Goal: Task Accomplishment & Management: Manage account settings

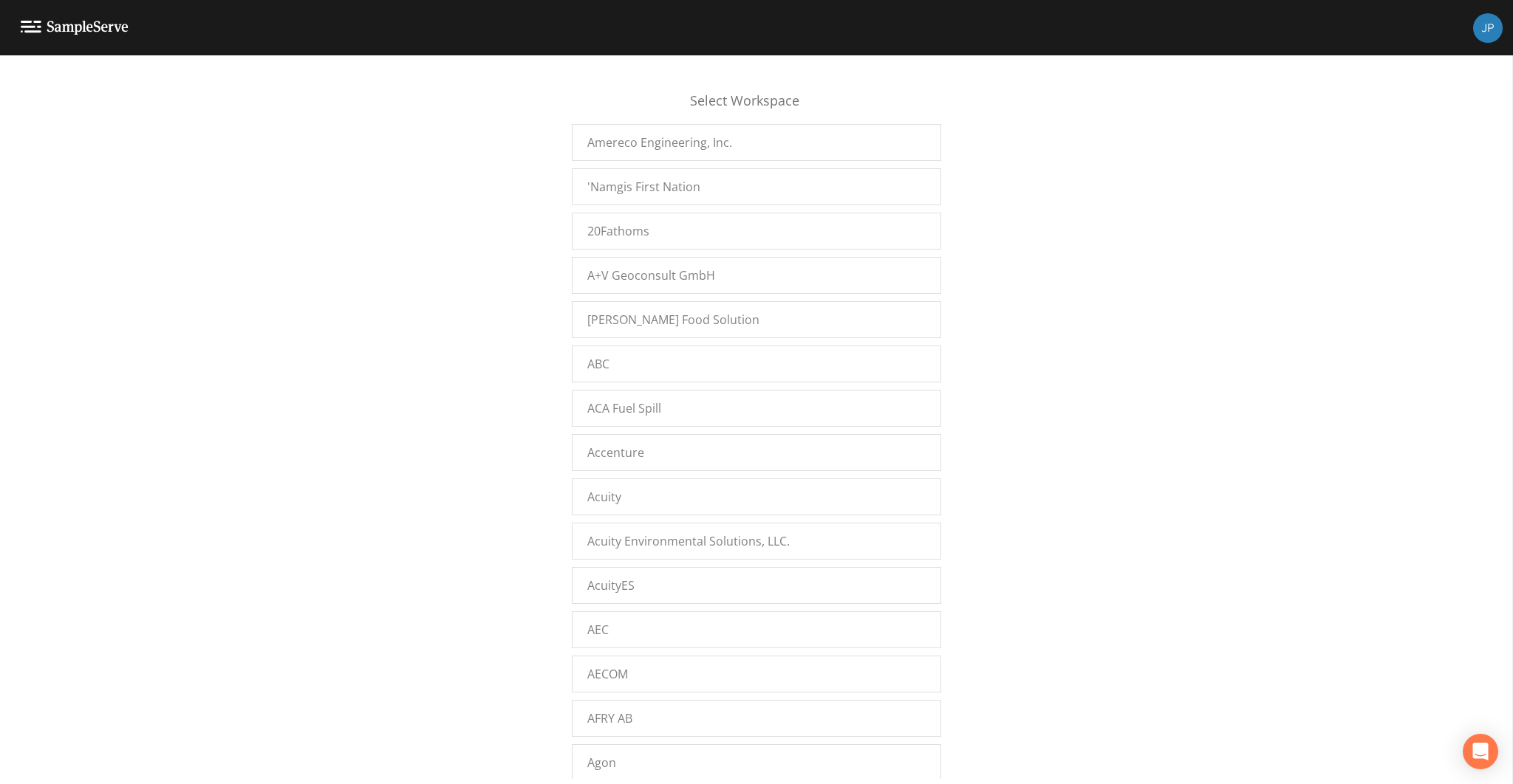
click at [509, 177] on div "Select Workspace Amereco Engineering, Inc. 'Namgis First Nation 20Fathoms A+V G…" at bounding box center [756, 423] width 1513 height 710
click at [518, 300] on div "Select Workspace Amereco Engineering, Inc. 'Namgis First Nation 20Fathoms A+V G…" at bounding box center [756, 423] width 1513 height 710
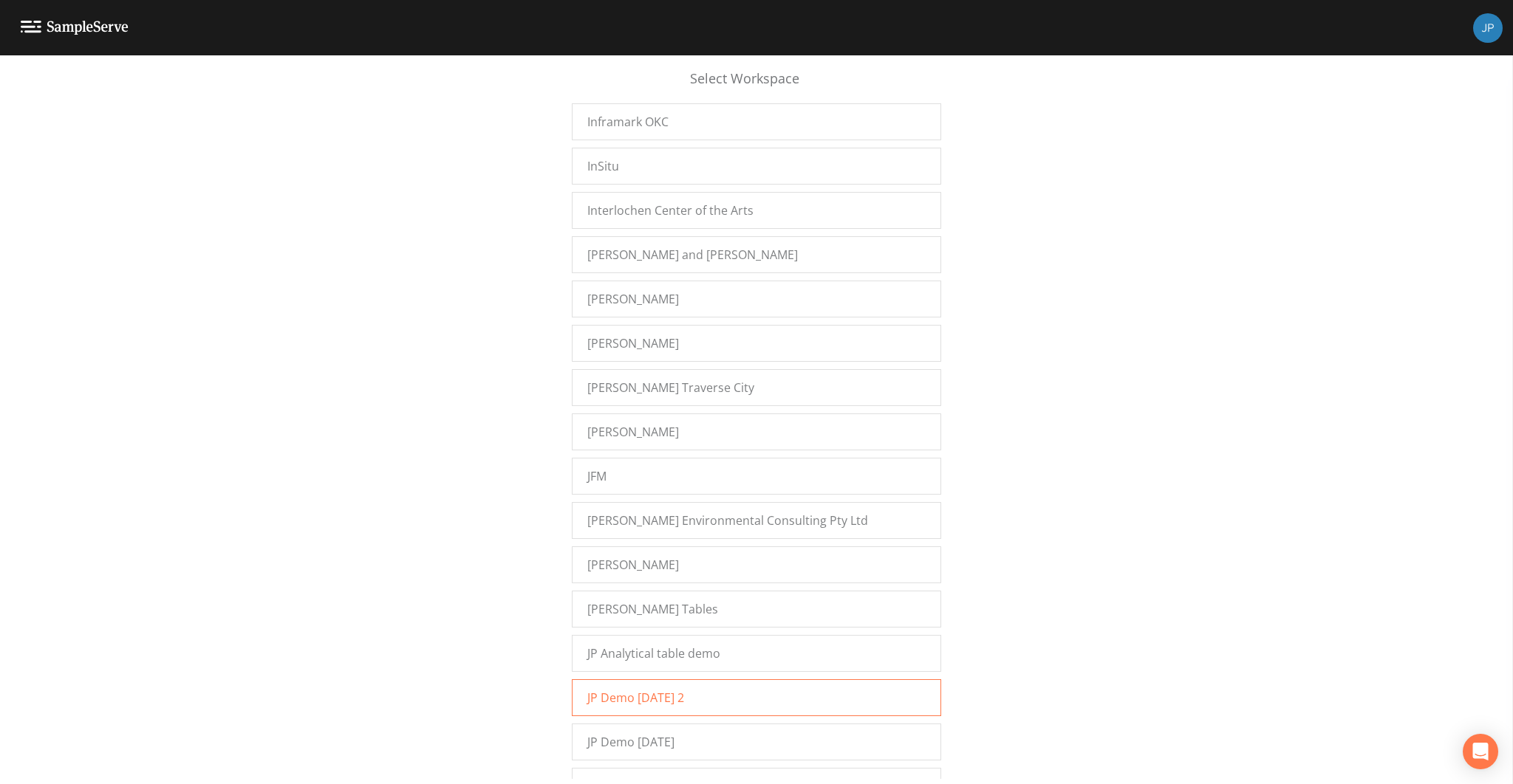
click at [610, 679] on div "JP Demo [DATE] 2" at bounding box center [756, 697] width 369 height 37
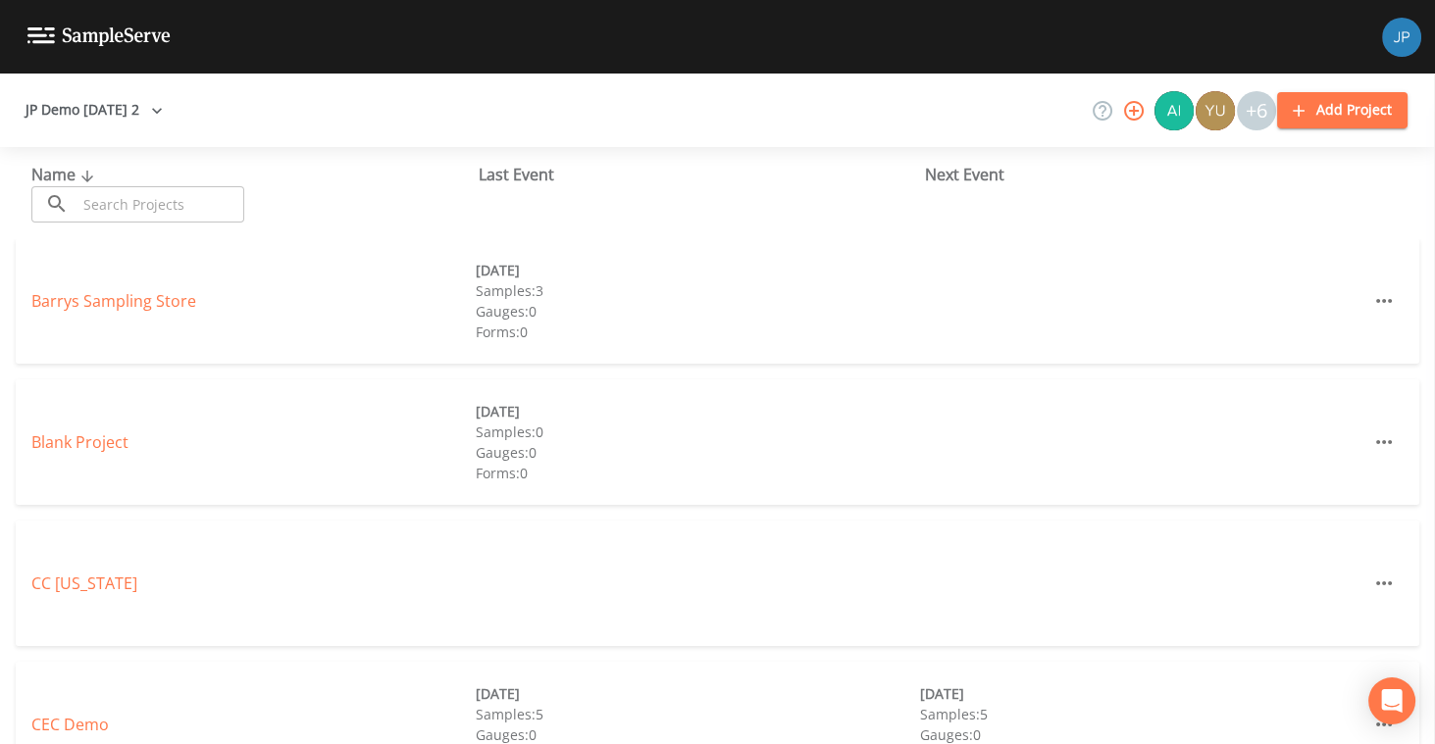
click at [113, 313] on div "Barrys Sampling Store 10/08/2025 Samples: 3 Gauges: 0 Forms: 0" at bounding box center [717, 301] width 1403 height 126
click at [113, 307] on link "Barrys Sampling Store" at bounding box center [113, 301] width 165 height 22
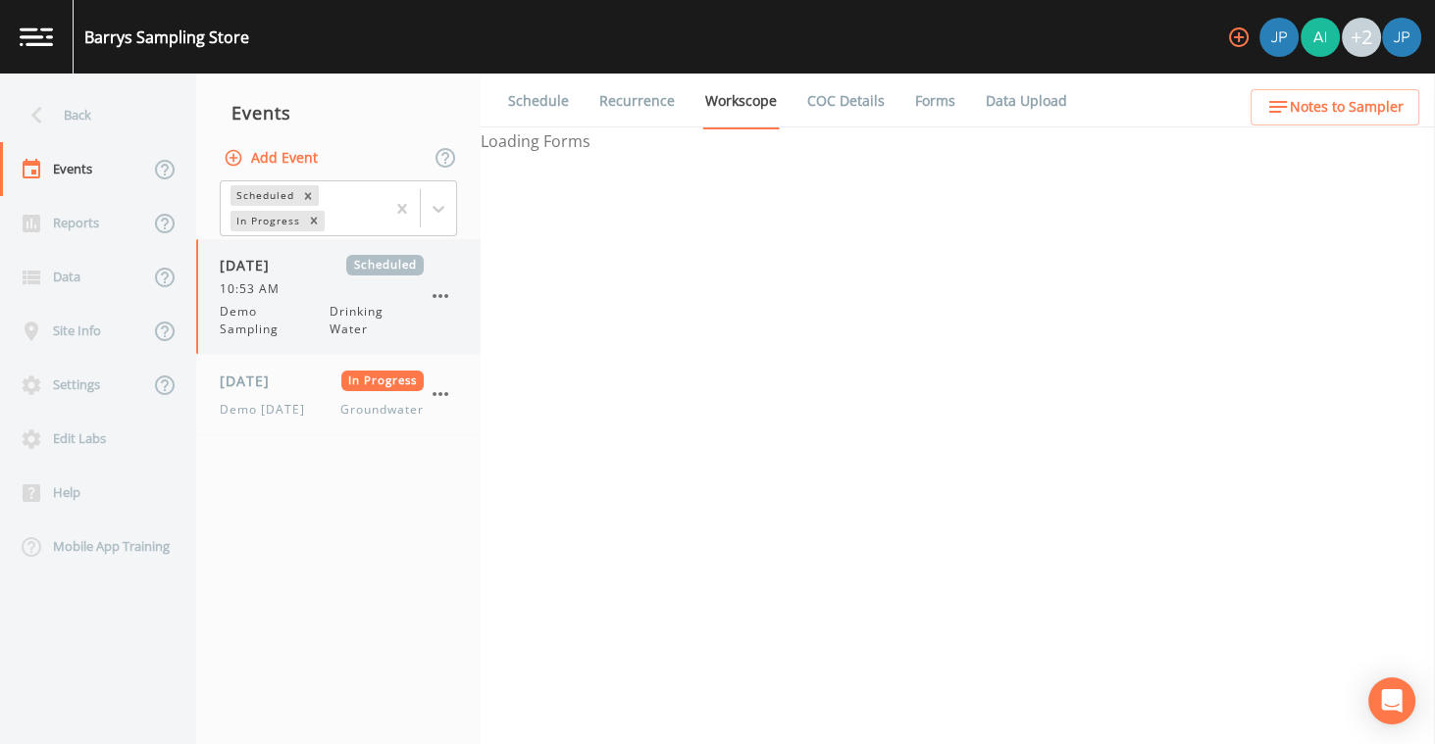
click at [280, 291] on span "10:53 AM" at bounding box center [256, 289] width 72 height 18
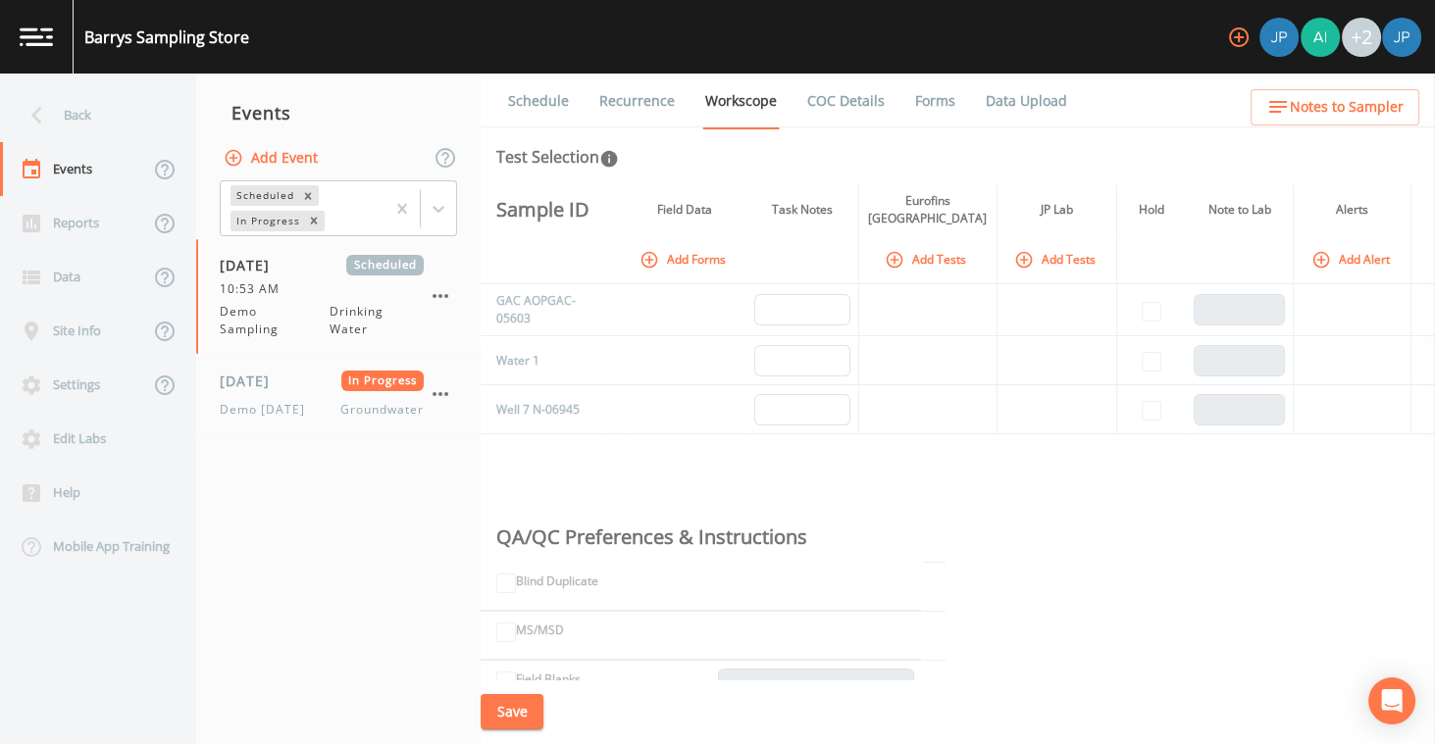
click at [931, 259] on button "Add Tests" at bounding box center [927, 259] width 93 height 32
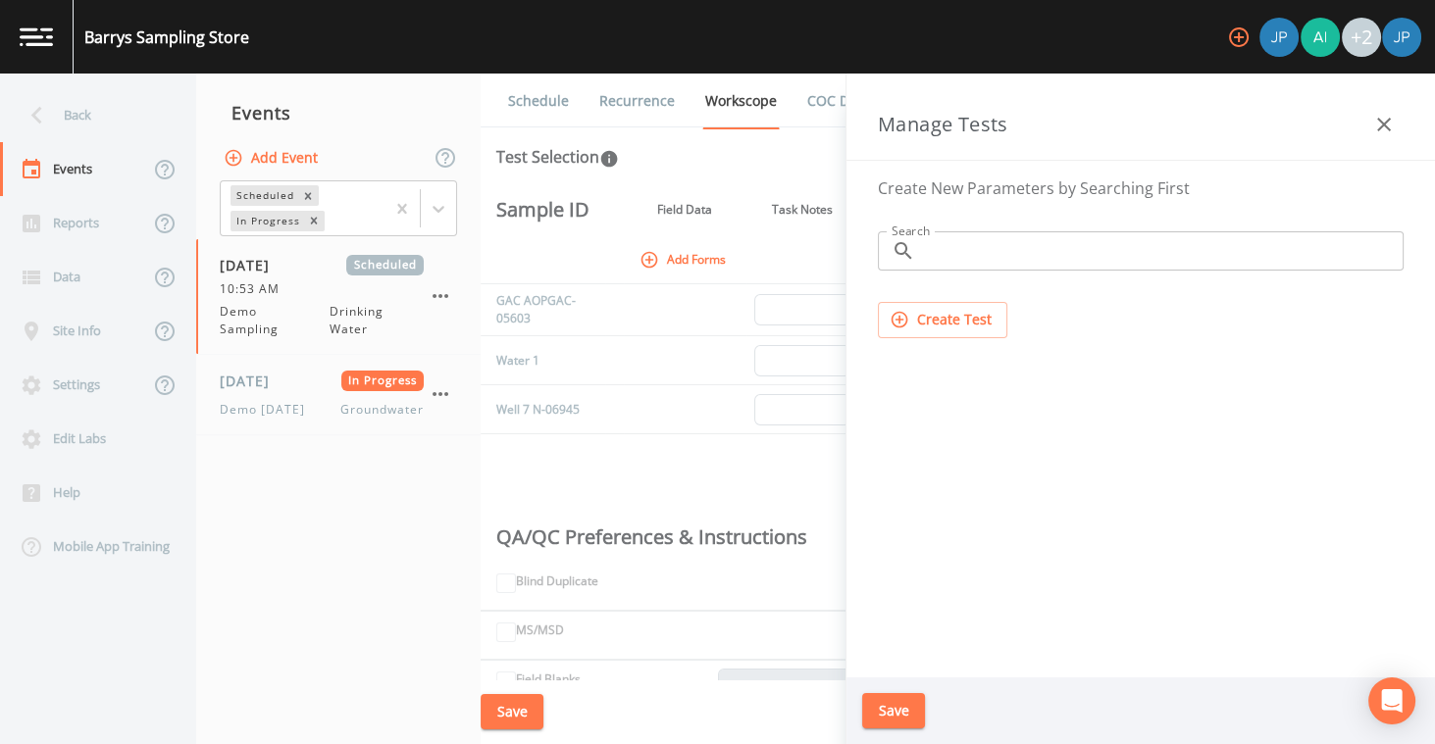
click at [1381, 124] on icon "button" at bounding box center [1384, 125] width 24 height 24
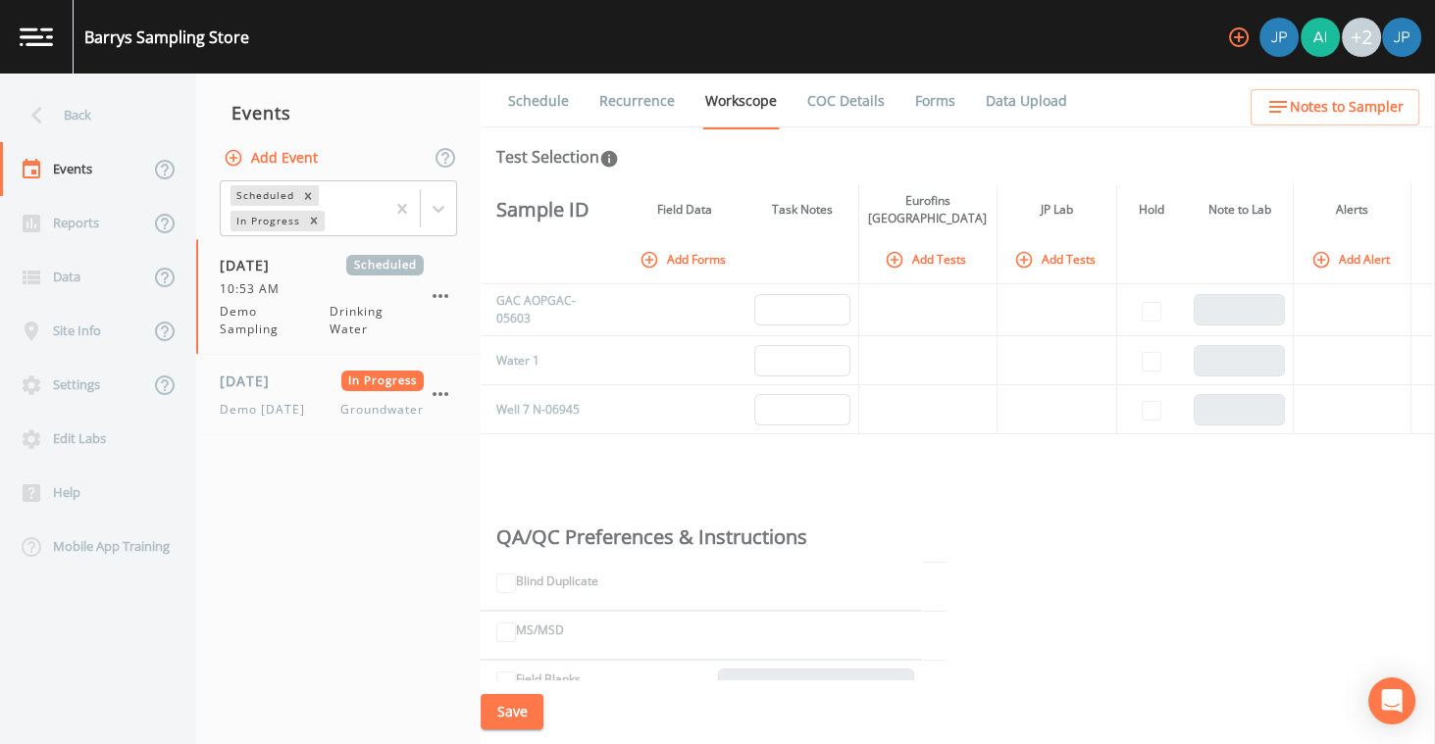
click at [916, 316] on td at bounding box center [927, 310] width 138 height 52
click at [946, 257] on button "Add Tests" at bounding box center [927, 259] width 93 height 32
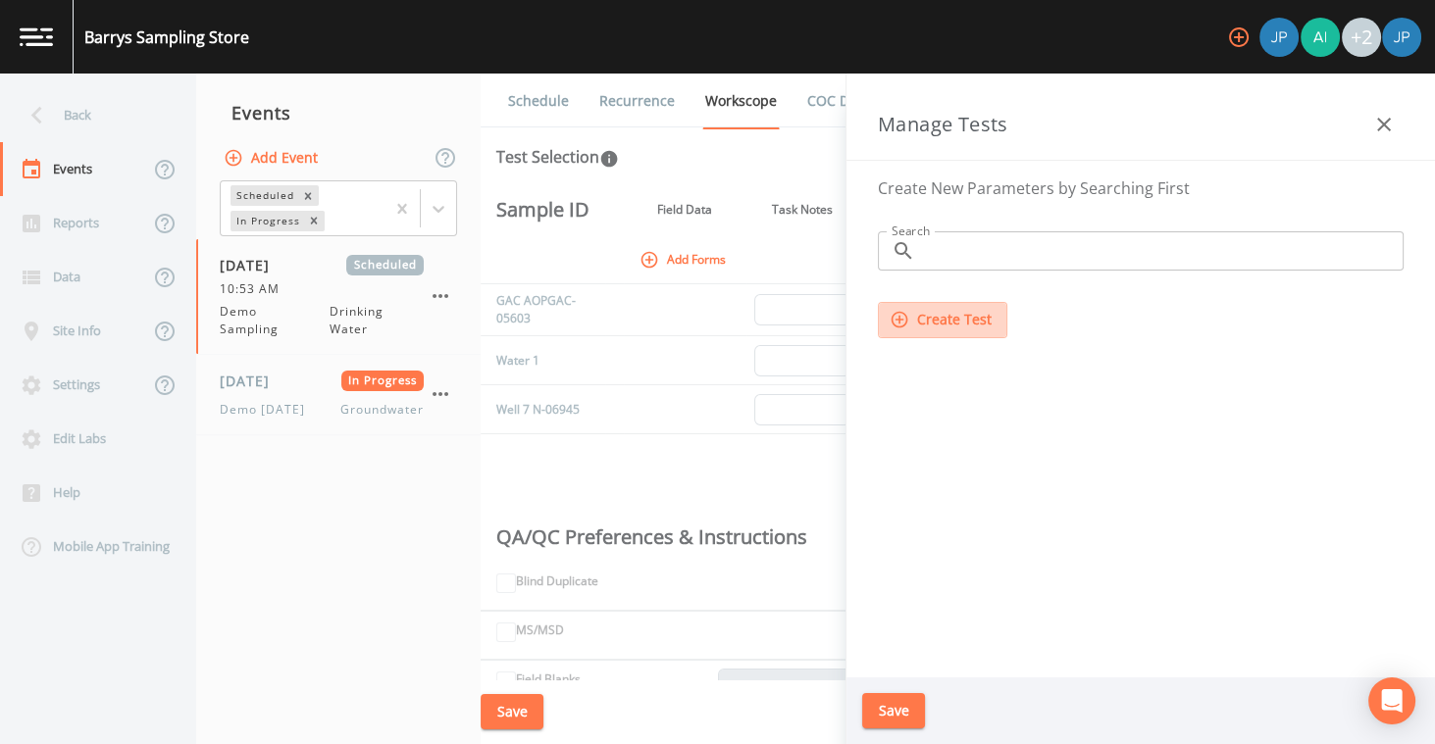
click at [969, 307] on button "Create Test" at bounding box center [942, 320] width 129 height 36
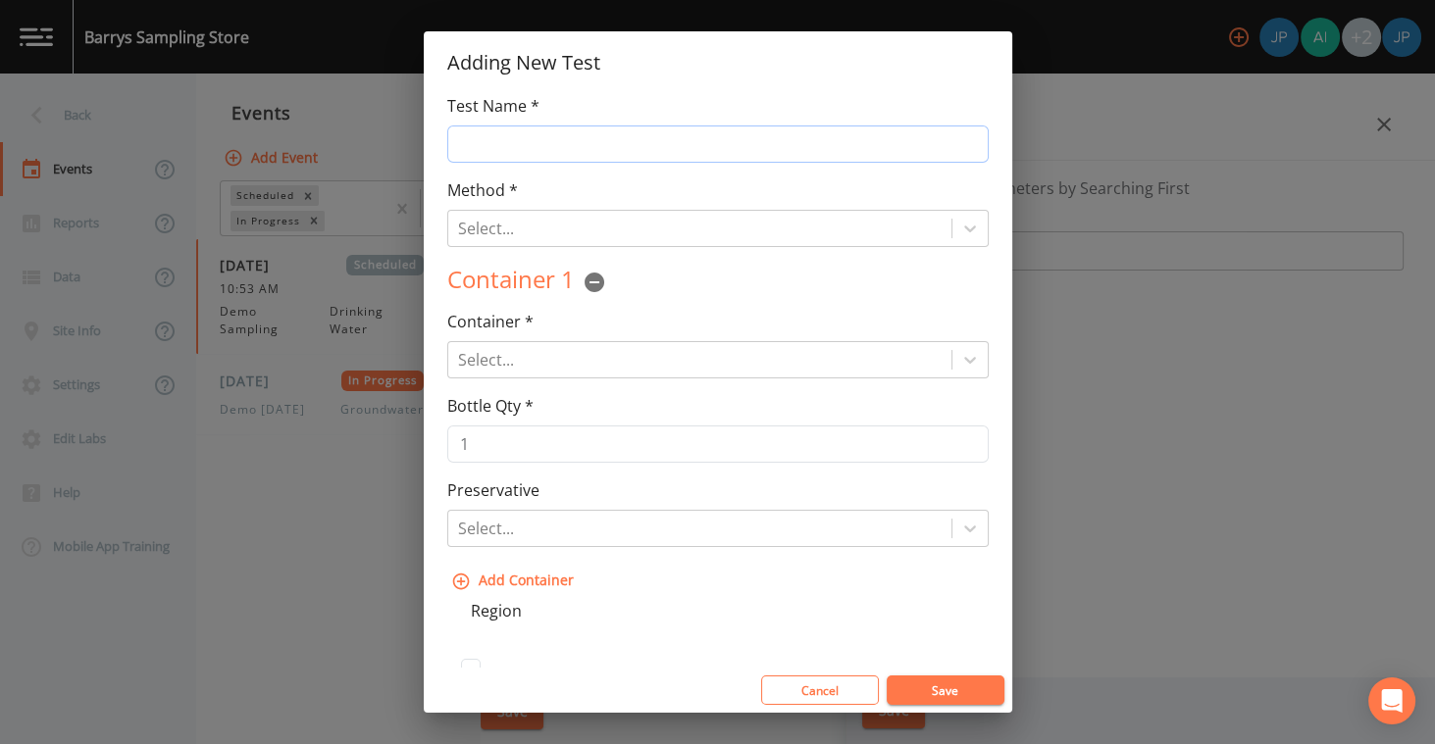
click at [574, 131] on input "Test Name *" at bounding box center [717, 144] width 541 height 37
click at [576, 187] on div "Method * Select... Test Method is Required" at bounding box center [717, 212] width 541 height 69
click at [576, 136] on input "Btex" at bounding box center [717, 144] width 541 height 37
drag, startPoint x: 502, startPoint y: 146, endPoint x: 449, endPoint y: 145, distance: 53.0
click at [449, 145] on input "Btex" at bounding box center [717, 144] width 541 height 37
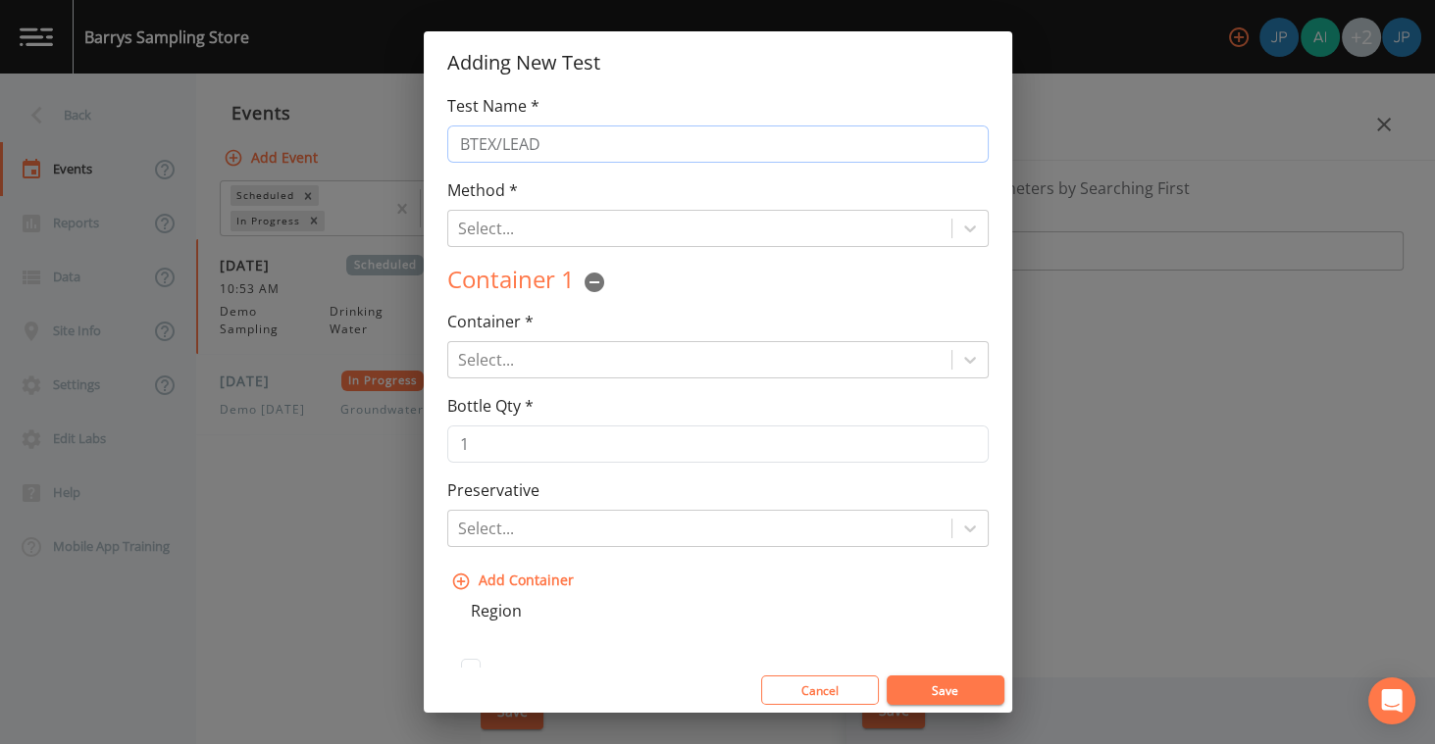
type input "BTEX/LEAD"
click at [579, 183] on div "Method * Select... Test Method is Required" at bounding box center [717, 212] width 541 height 69
click at [590, 181] on div "Method * Select... Test Method is Required" at bounding box center [717, 212] width 541 height 69
click at [826, 688] on button "Cancel" at bounding box center [820, 690] width 118 height 29
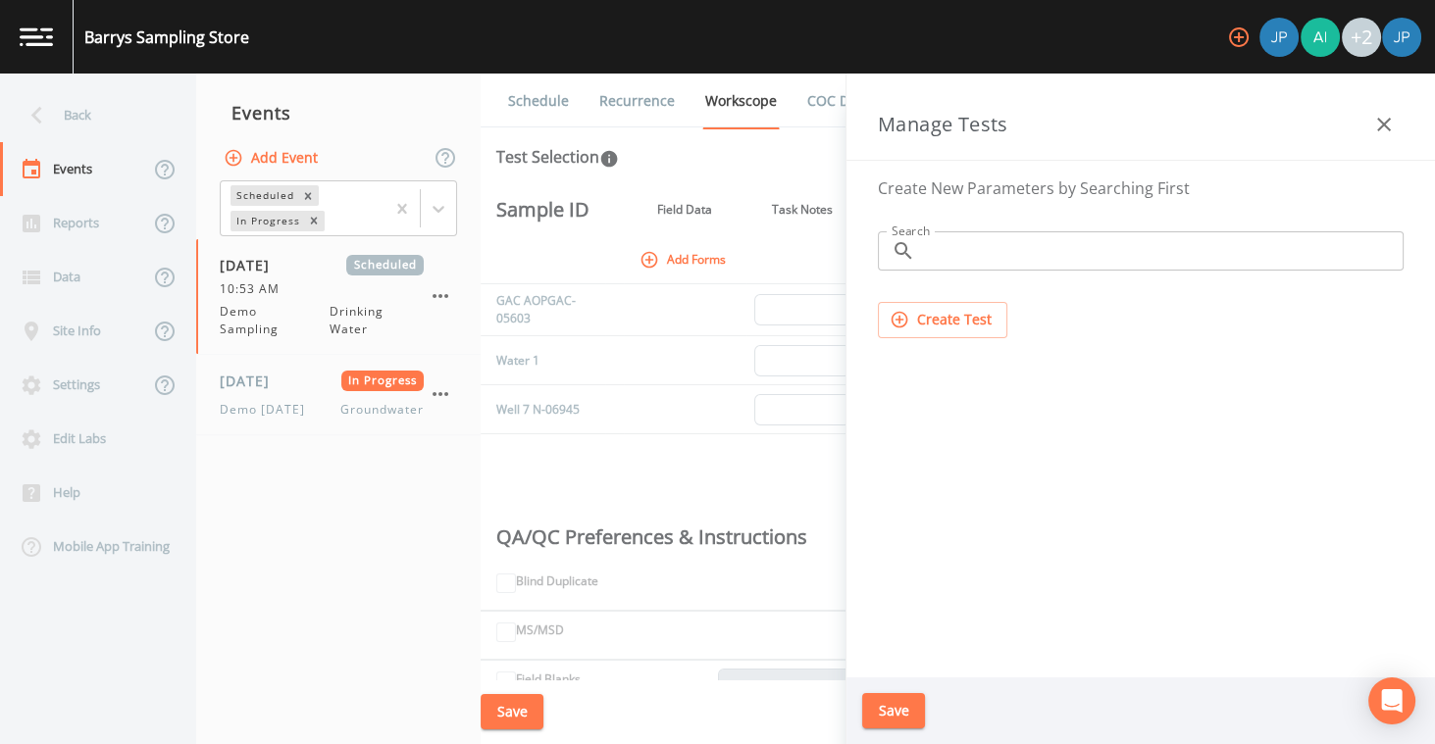
click at [1377, 126] on icon "button" at bounding box center [1384, 125] width 24 height 24
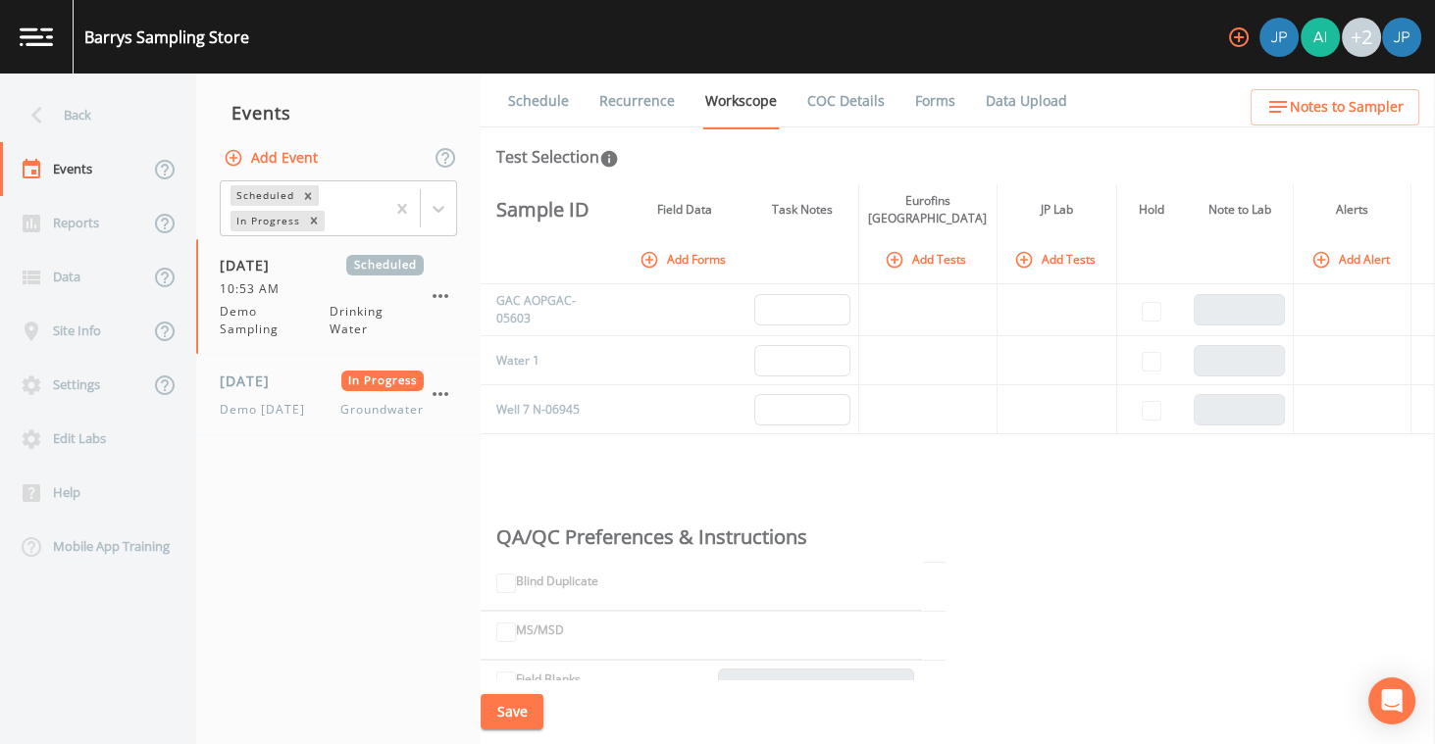
click at [1186, 176] on div "Schedule Recurrence Workscope COC Details Forms Data Upload Test Selection Samp…" at bounding box center [957, 409] width 954 height 671
click at [1168, 173] on div "Schedule Recurrence Workscope COC Details Forms Data Upload Test Selection Samp…" at bounding box center [957, 409] width 954 height 671
click at [872, 107] on link "COC Details" at bounding box center [845, 101] width 83 height 55
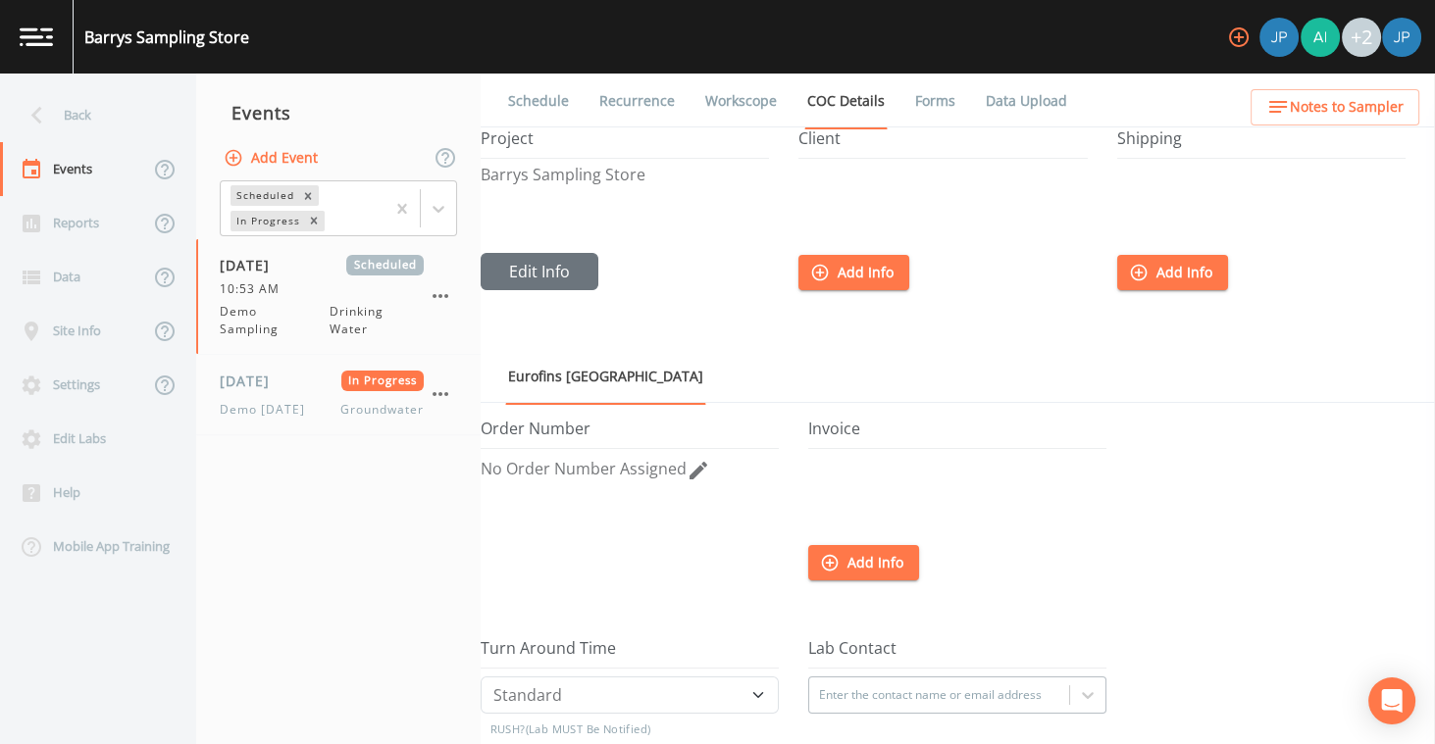
click at [792, 447] on div "Order Number No Order Number Assigned" at bounding box center [643, 530] width 327 height 220
